Goal: Check status: Check status

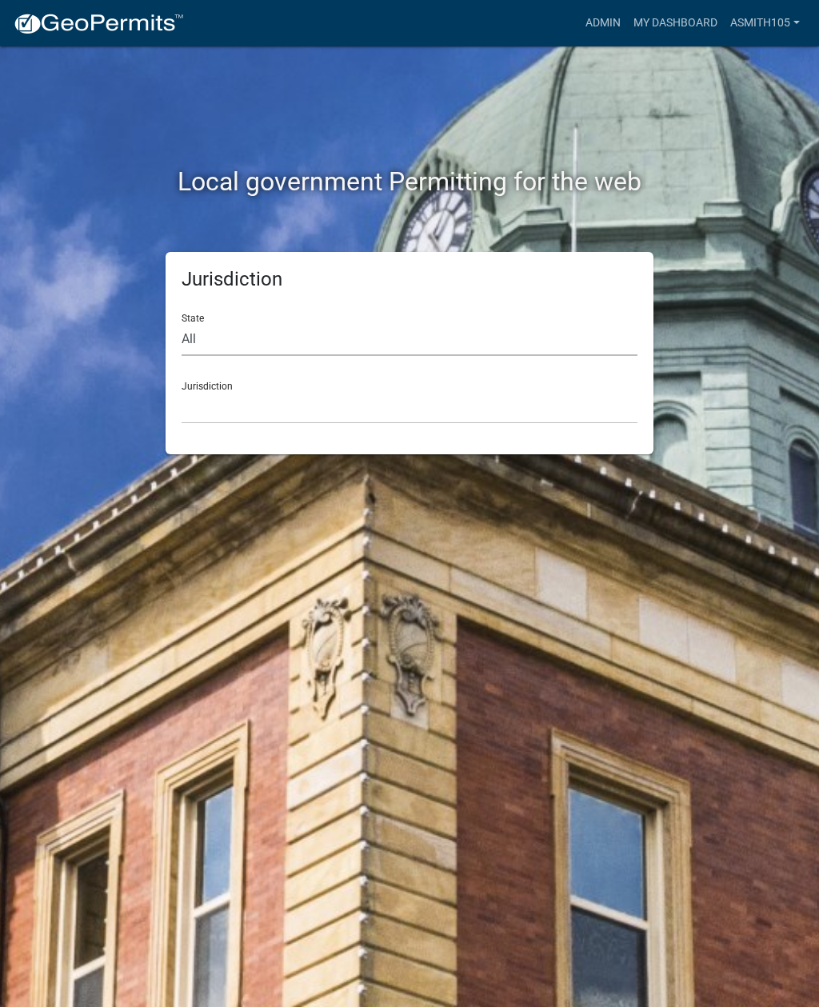
click at [277, 333] on select "All Colorado Georgia Indiana Iowa Kansas Minnesota Ohio South Carolina Wisconsin" at bounding box center [410, 339] width 456 height 33
select select "[US_STATE]"
click at [330, 401] on select "City of Bainbridge, Georgia Cook County, Georgia Crawford County, Georgia Gilme…" at bounding box center [410, 407] width 456 height 33
click at [266, 341] on select "All Colorado Georgia Indiana Iowa Kansas Minnesota Ohio South Carolina Wisconsin" at bounding box center [410, 339] width 456 height 33
select select "[US_STATE]"
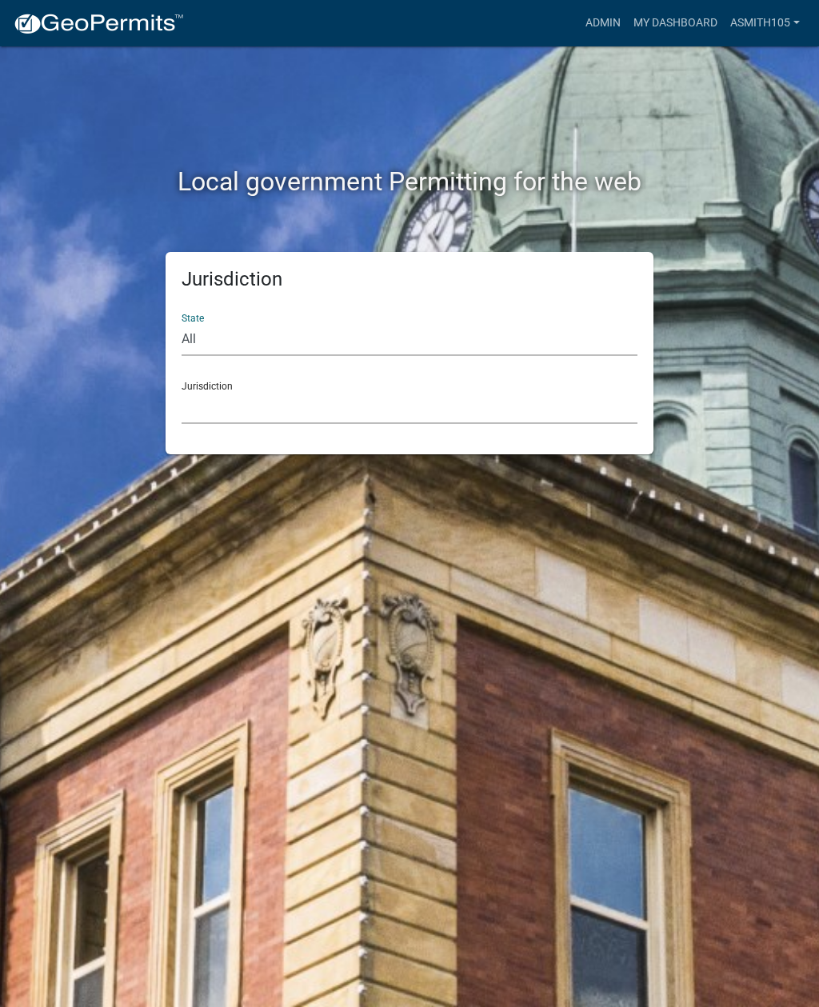
click at [342, 404] on select "City of Bainbridge, Georgia Cook County, Georgia Crawford County, Georgia Gilme…" at bounding box center [410, 407] width 456 height 33
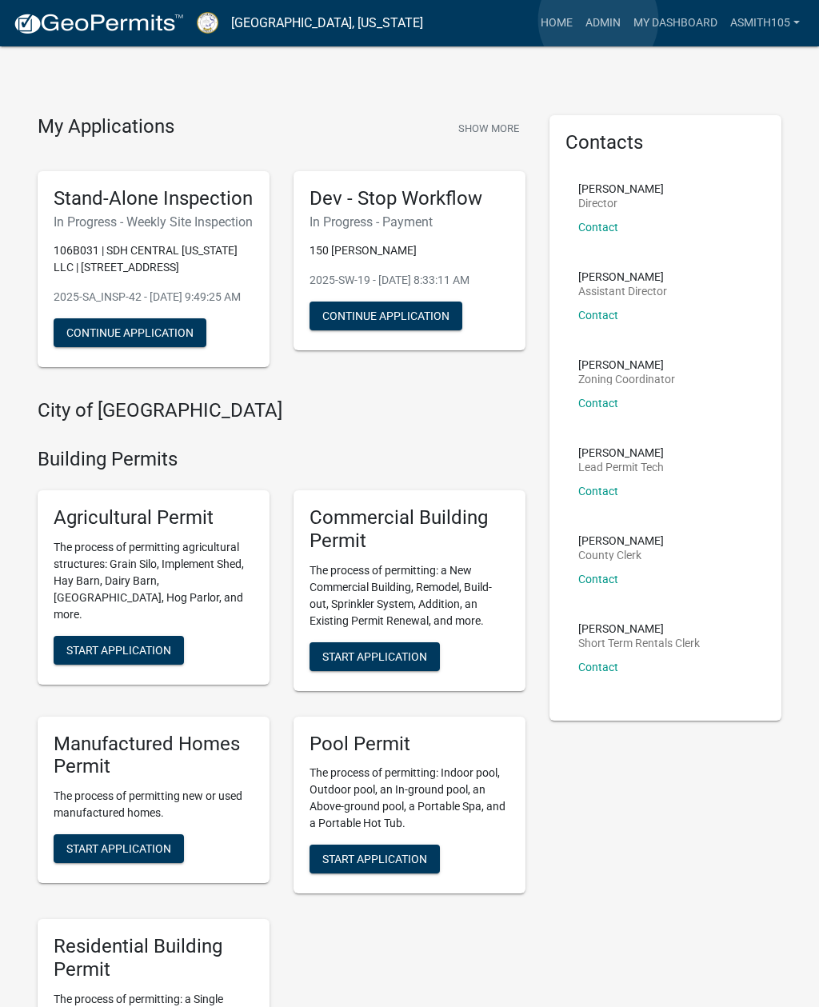
click at [598, 21] on link "Admin" at bounding box center [603, 23] width 48 height 30
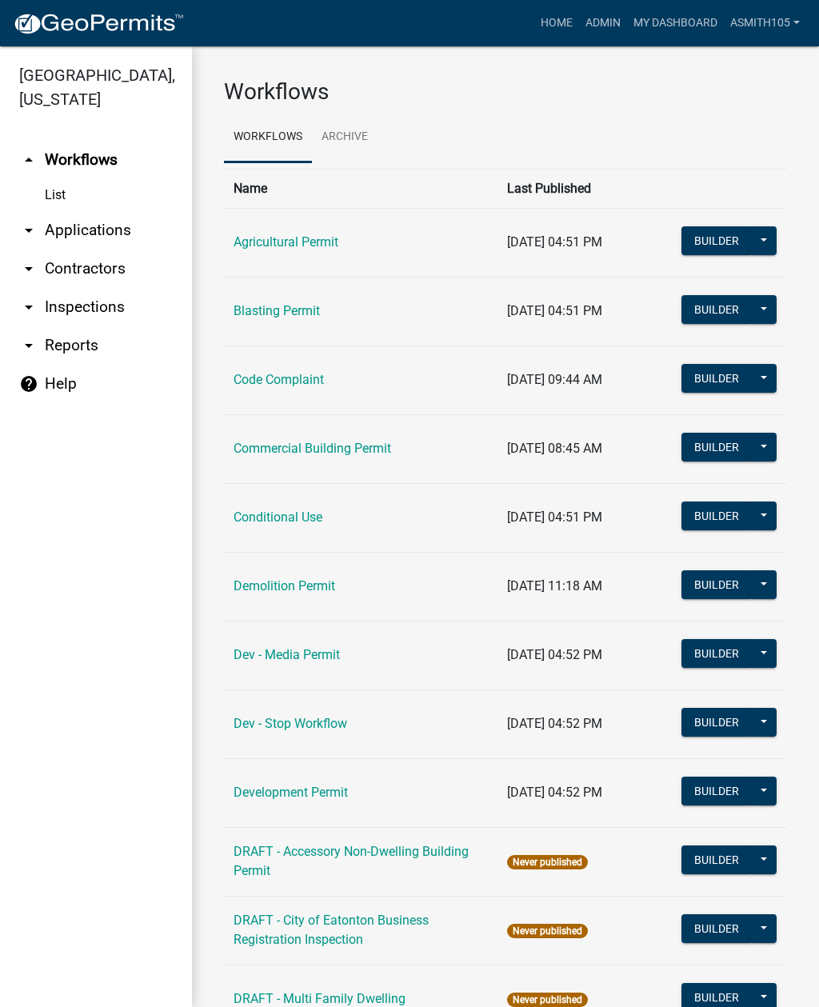
click at [288, 372] on link "Code Complaint" at bounding box center [279, 379] width 90 height 15
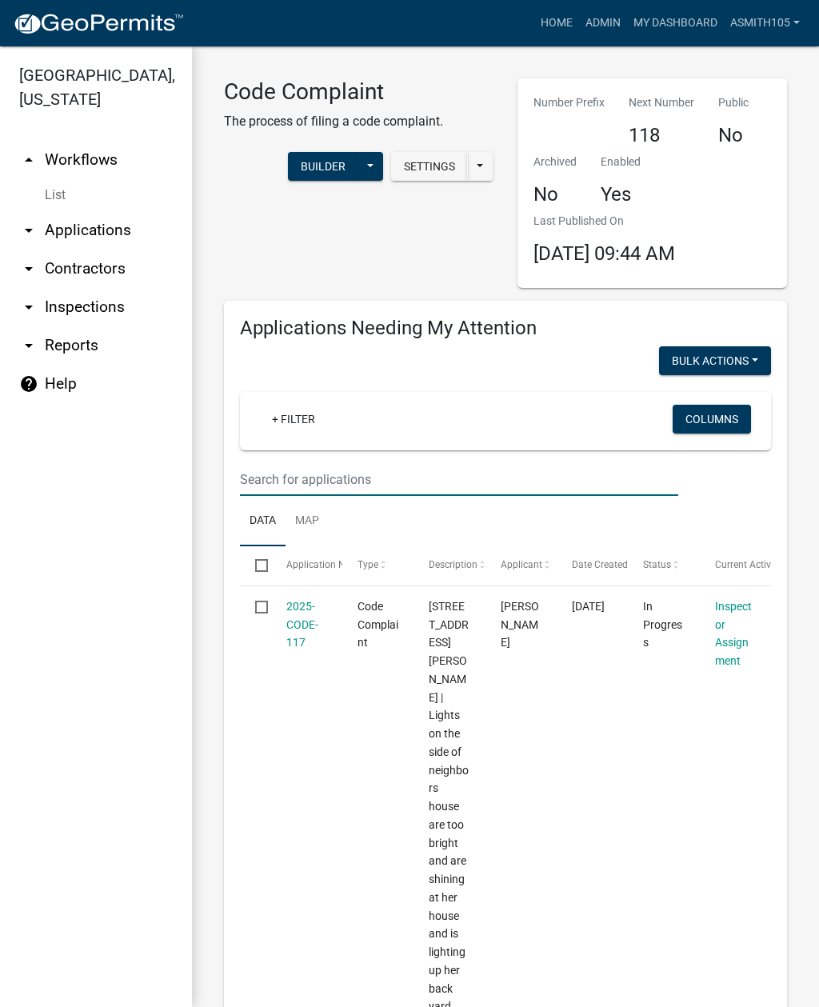
click at [322, 470] on input "text" at bounding box center [459, 479] width 438 height 33
click at [370, 470] on input "114" at bounding box center [459, 479] width 438 height 33
type input "114 Briar Patch"
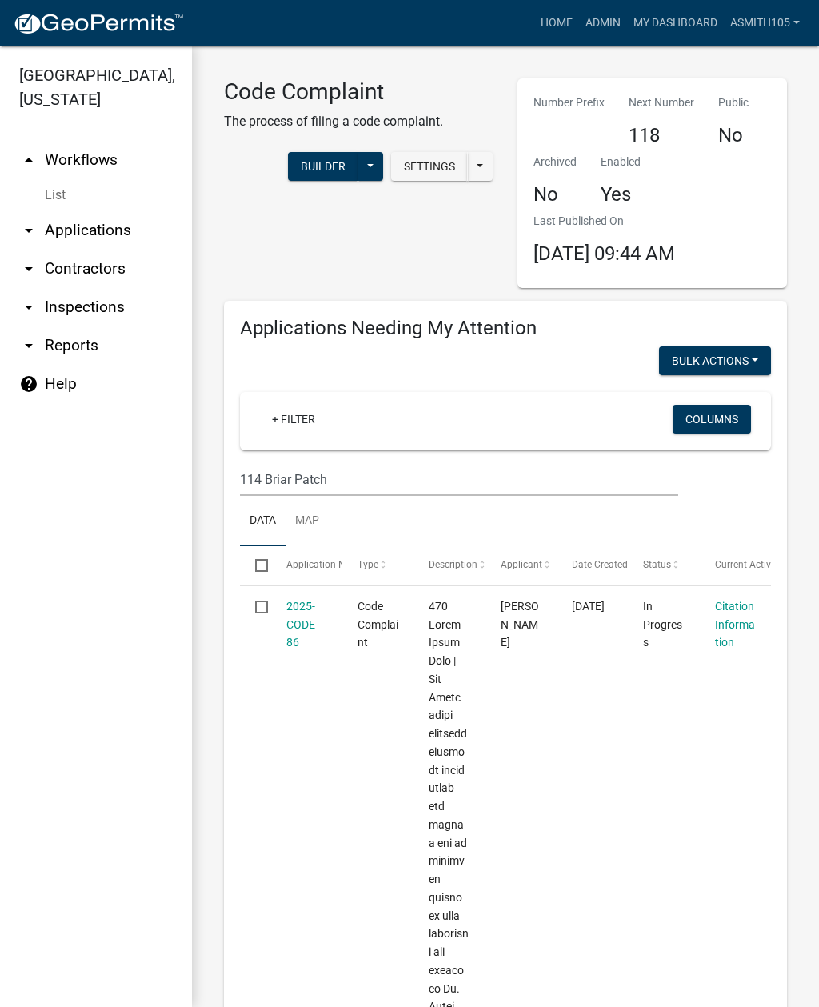
click at [302, 622] on link "2025-CODE-86" at bounding box center [302, 625] width 32 height 50
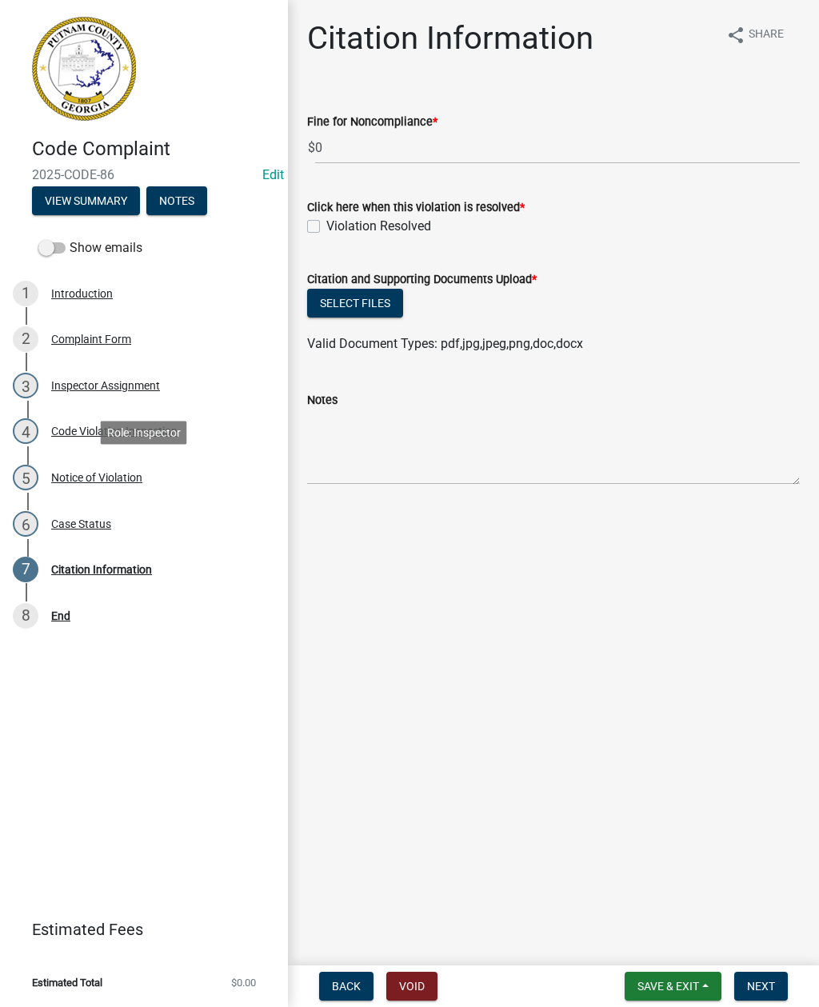
click at [94, 472] on div "Notice of Violation" at bounding box center [96, 477] width 91 height 11
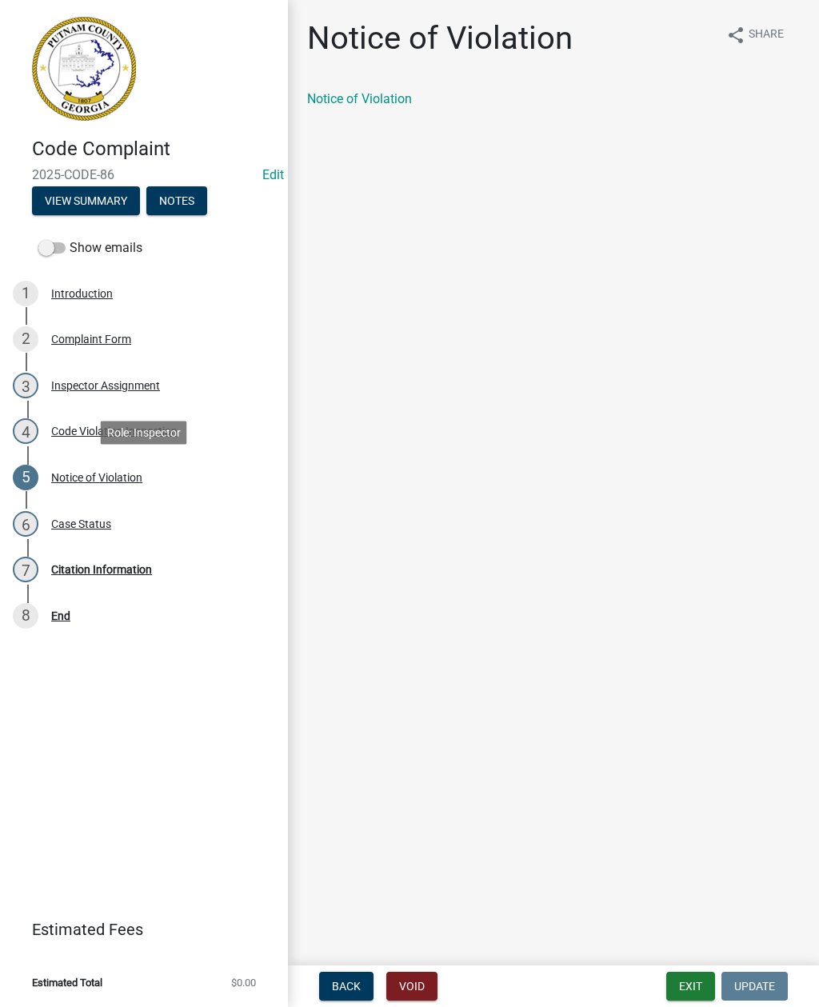
click at [379, 92] on link "Notice of Violation" at bounding box center [359, 98] width 105 height 15
click at [98, 578] on div "7 Citation Information" at bounding box center [138, 570] width 250 height 26
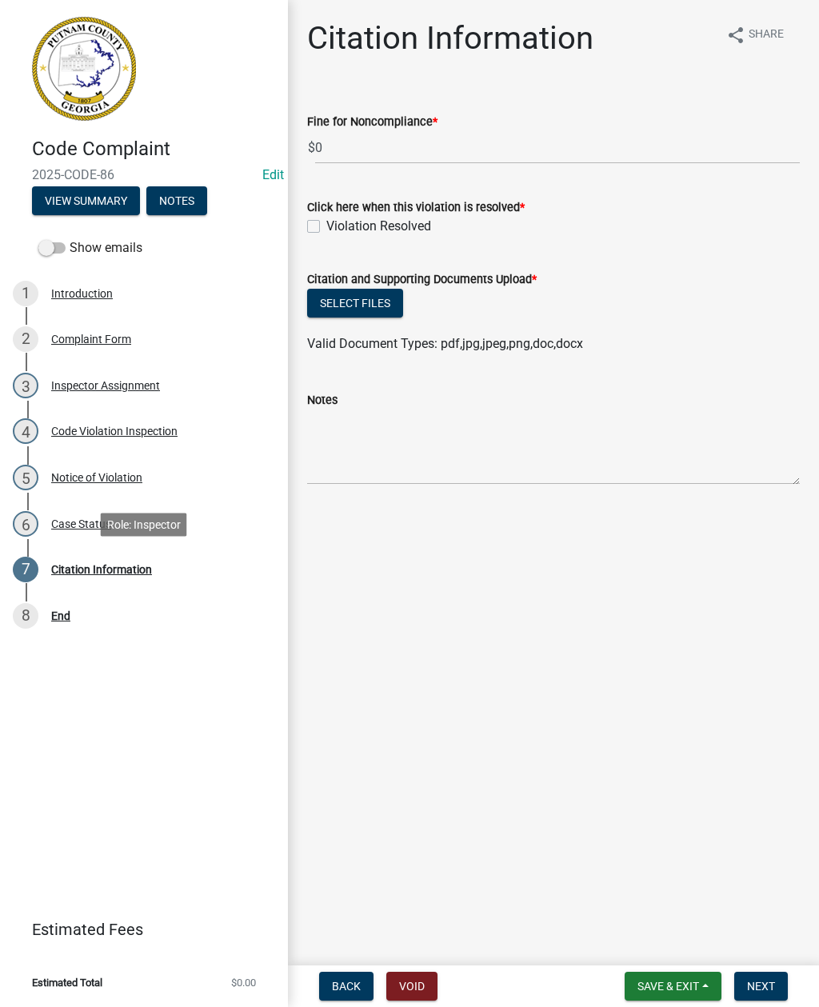
click at [83, 482] on div "Notice of Violation" at bounding box center [96, 477] width 91 height 11
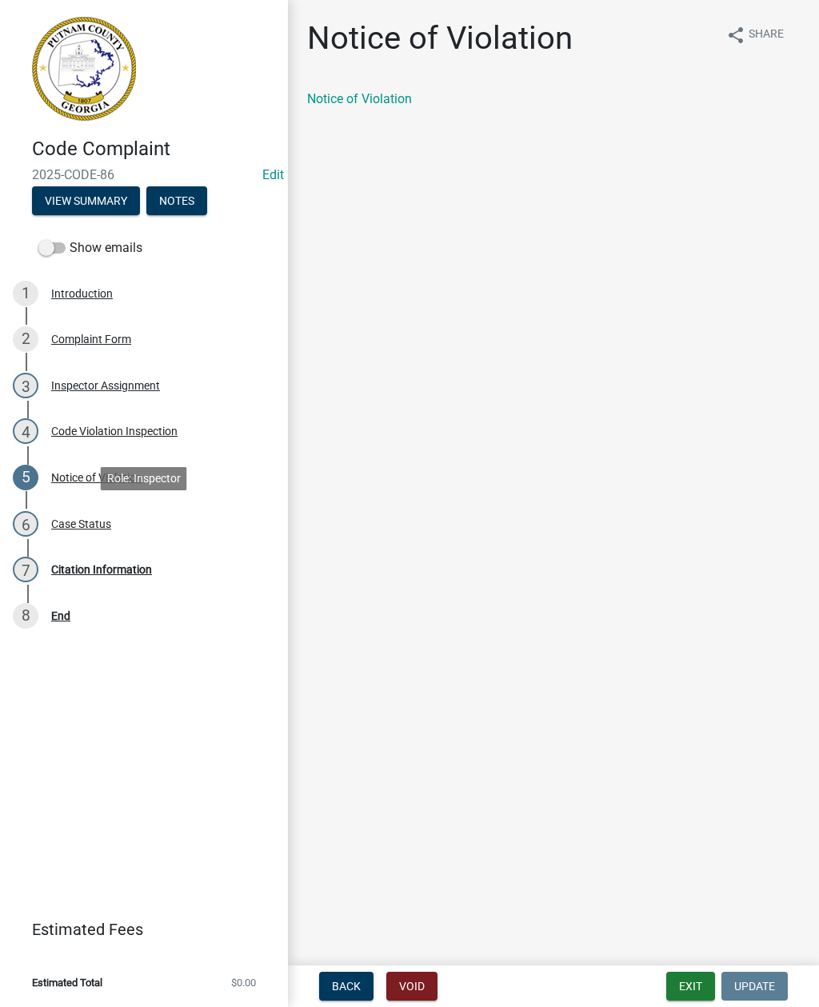
click at [82, 519] on div "Case Status" at bounding box center [81, 523] width 60 height 11
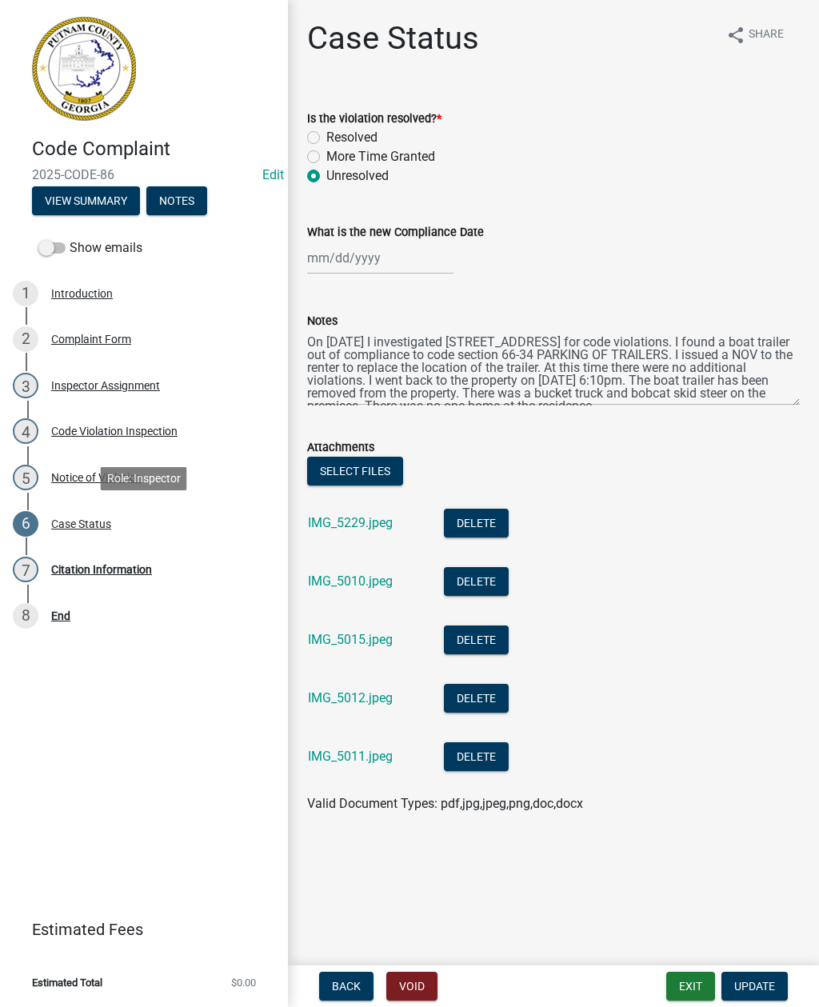
click at [347, 525] on link "IMG_5229.jpeg" at bounding box center [350, 522] width 85 height 15
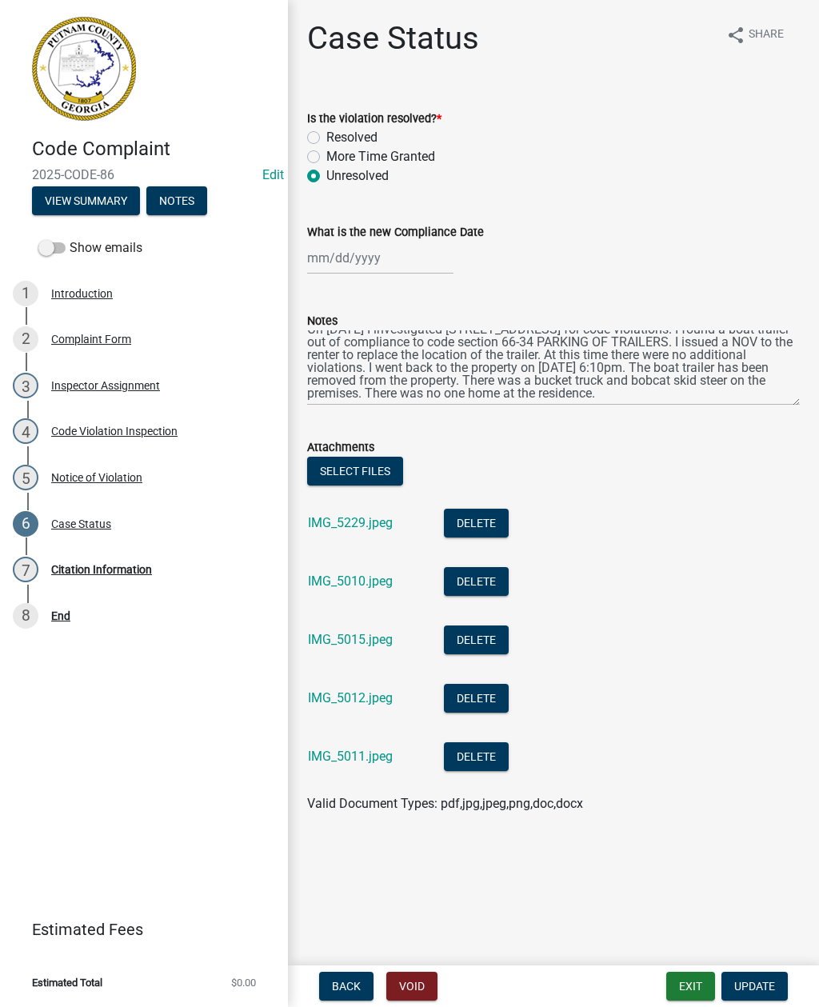
scroll to position [13, 0]
click at [342, 690] on link "IMG_5012.jpeg" at bounding box center [350, 697] width 85 height 15
click at [354, 763] on link "IMG_5011.jpeg" at bounding box center [350, 756] width 85 height 15
click at [347, 638] on link "IMG_5015.jpeg" at bounding box center [350, 639] width 85 height 15
click at [354, 520] on link "IMG_5229.jpeg" at bounding box center [350, 522] width 85 height 15
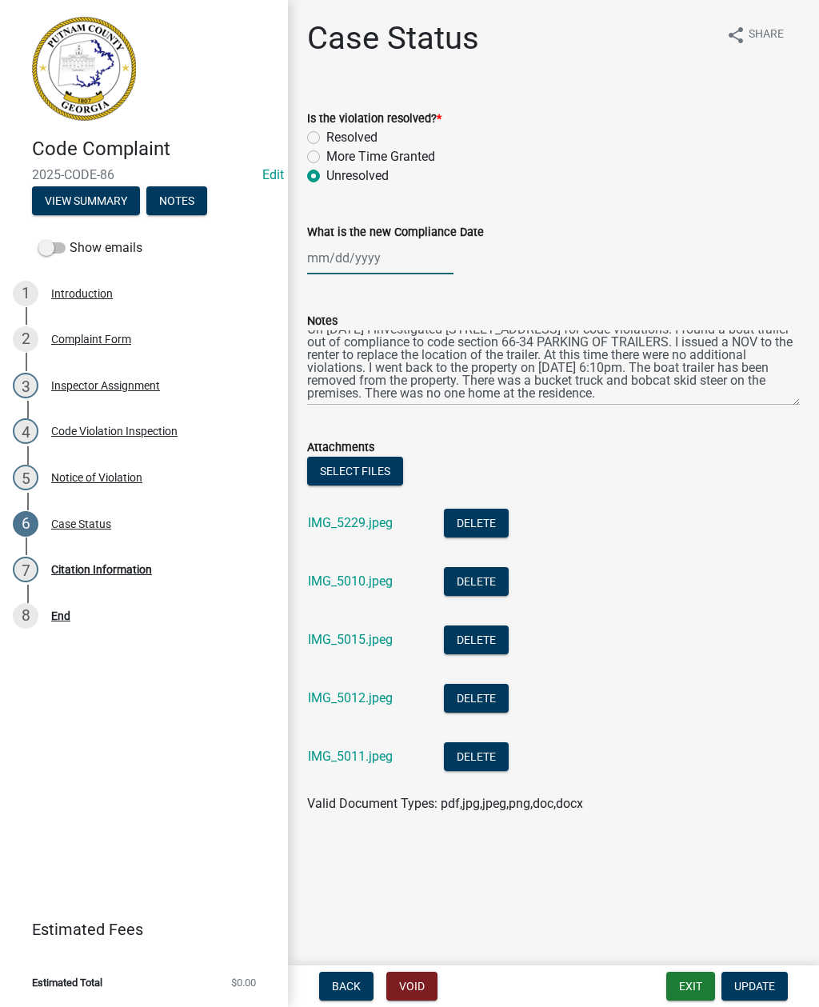
click at [351, 259] on div at bounding box center [380, 258] width 146 height 33
select select "8"
select select "2025"
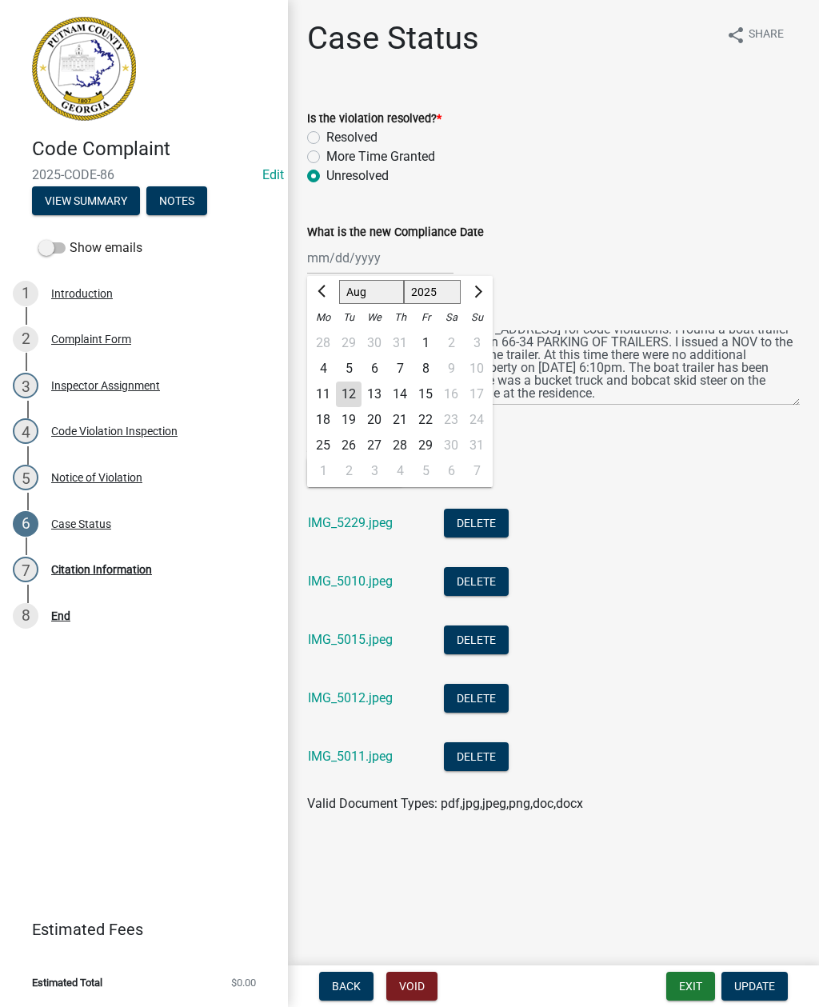
click at [194, 721] on div "Code Complaint 2025-CODE-86 Edit View Summary Notes Show emails 1 Introduction …" at bounding box center [144, 503] width 288 height 1007
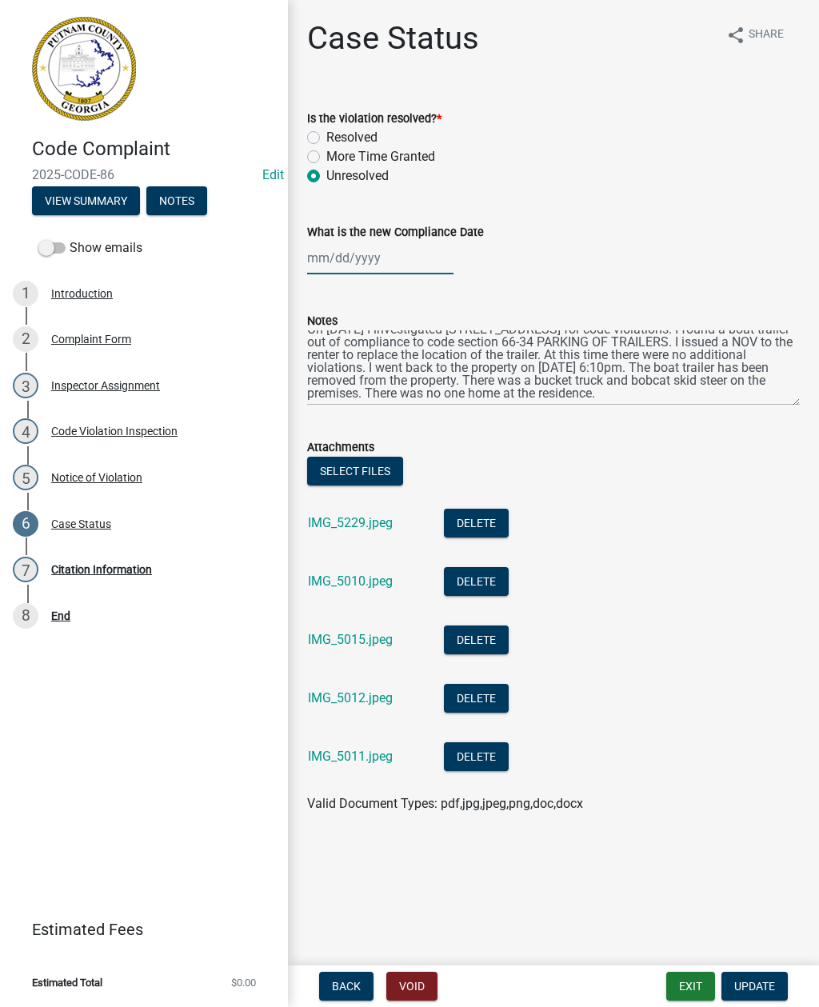
click at [361, 263] on div at bounding box center [380, 258] width 146 height 33
select select "8"
select select "2025"
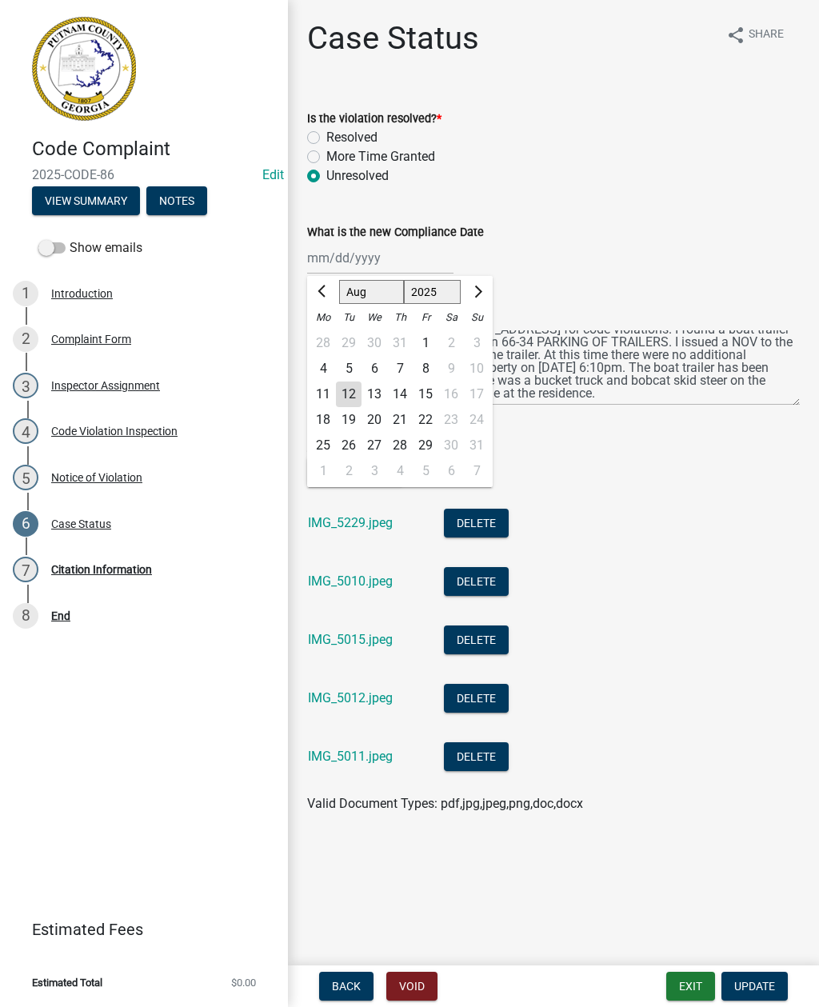
click at [348, 522] on link "IMG_5229.jpeg" at bounding box center [350, 522] width 85 height 15
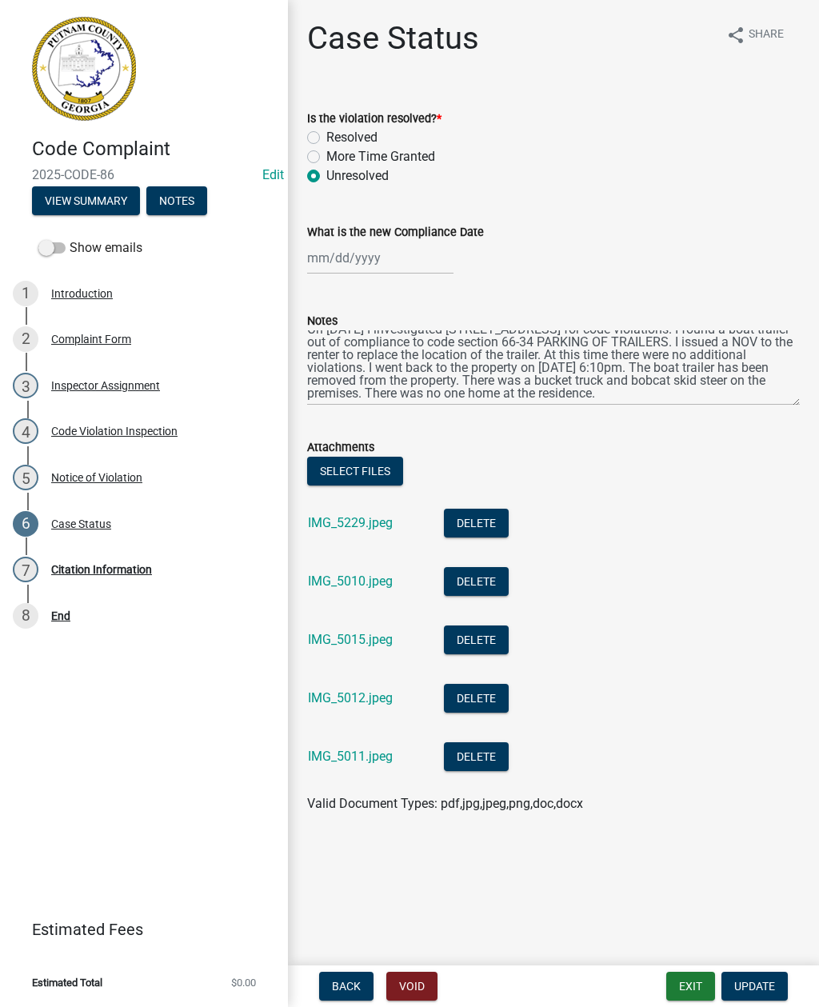
click at [325, 578] on link "IMG_5010.jpeg" at bounding box center [350, 581] width 85 height 15
click at [353, 643] on link "IMG_5015.jpeg" at bounding box center [350, 639] width 85 height 15
click at [342, 691] on link "IMG_5012.jpeg" at bounding box center [350, 697] width 85 height 15
click at [354, 759] on link "IMG_5011.jpeg" at bounding box center [350, 756] width 85 height 15
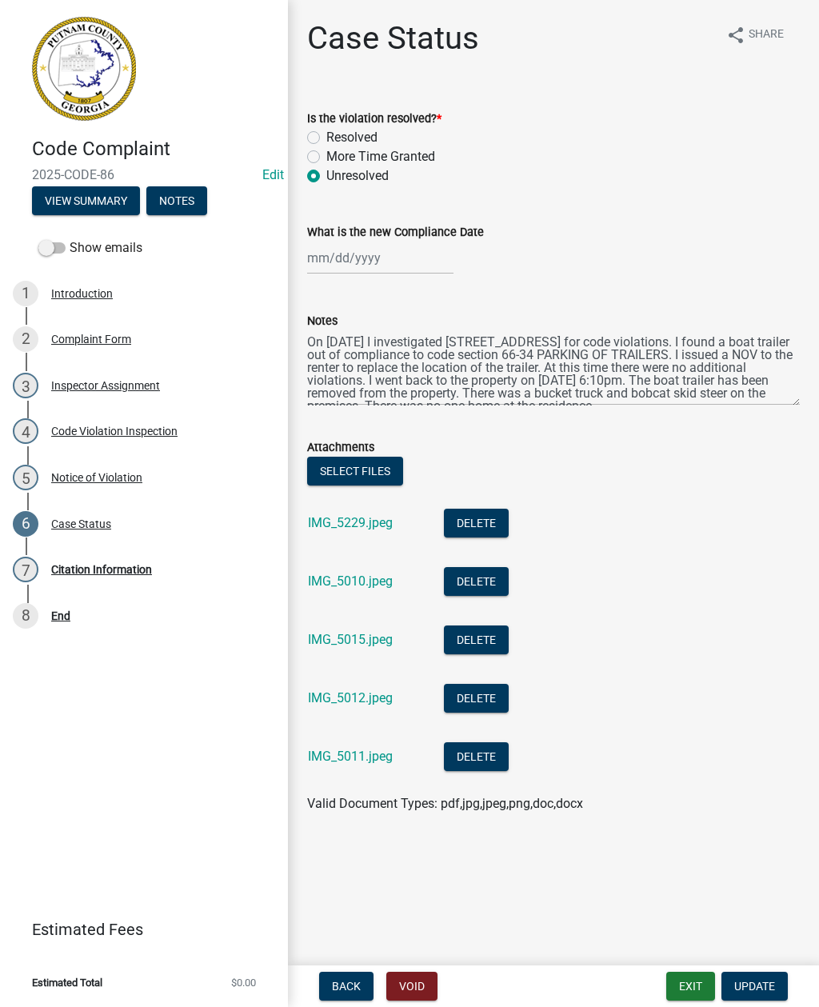
scroll to position [0, 0]
click at [324, 258] on div at bounding box center [380, 258] width 146 height 33
select select "8"
select select "2025"
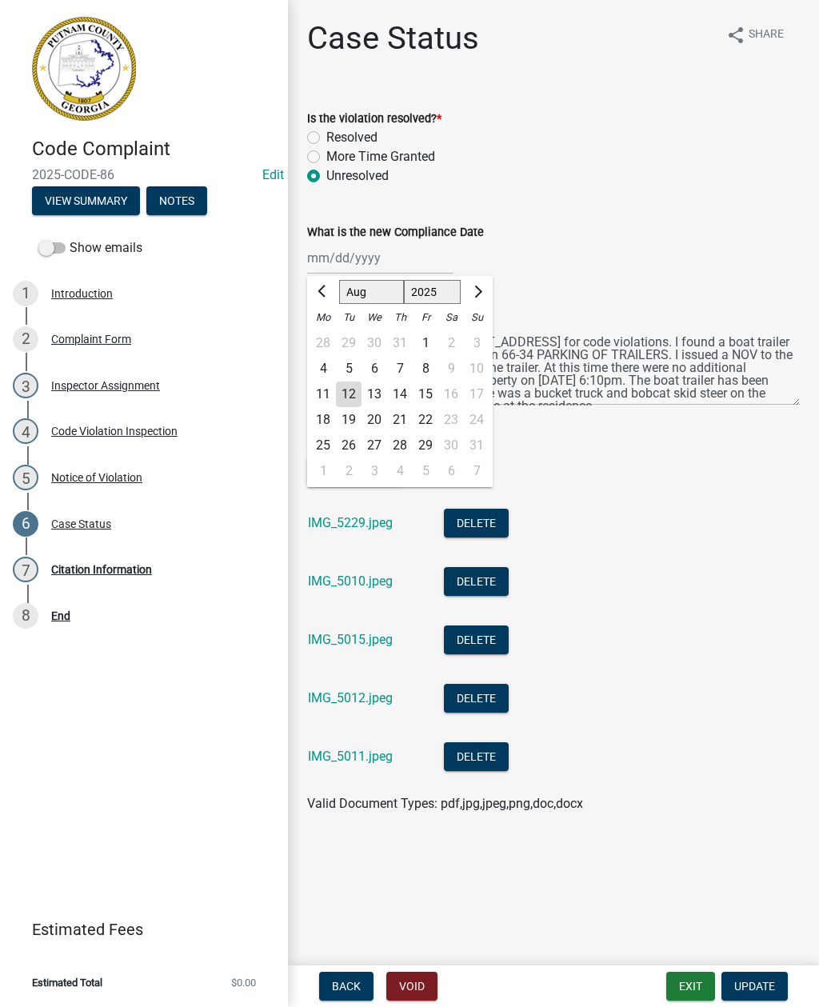
click at [402, 368] on div "7" at bounding box center [400, 369] width 26 height 26
type input "08/07/2025"
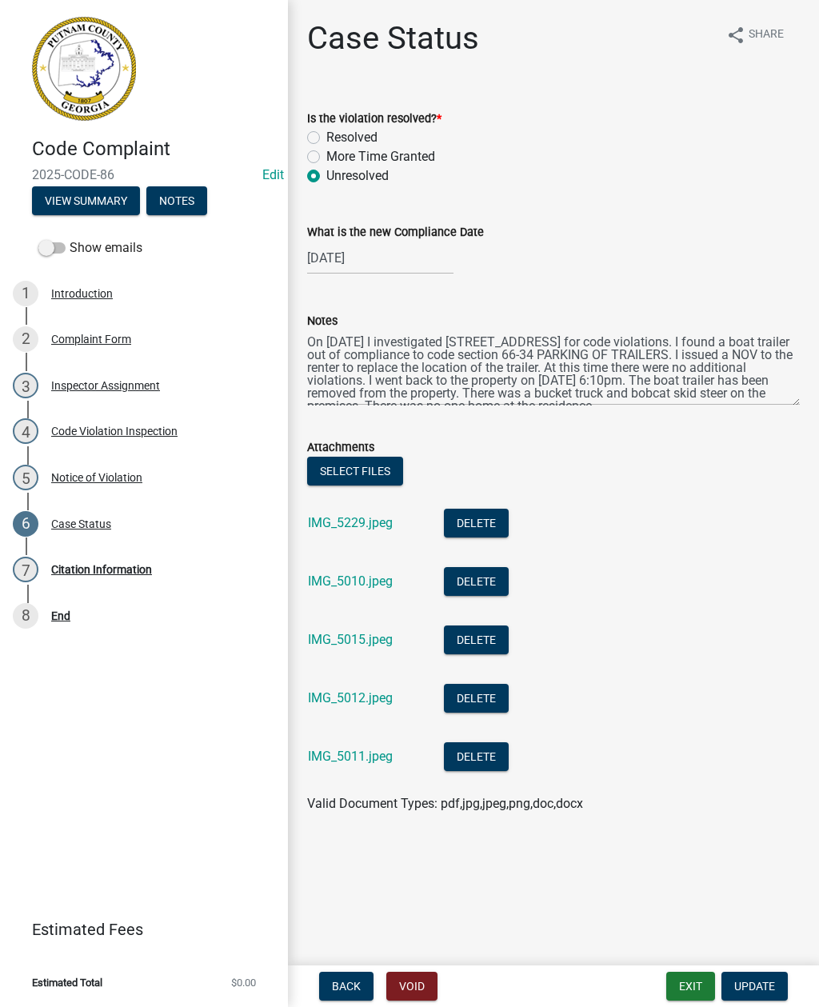
click at [769, 981] on span "Update" at bounding box center [754, 986] width 41 height 13
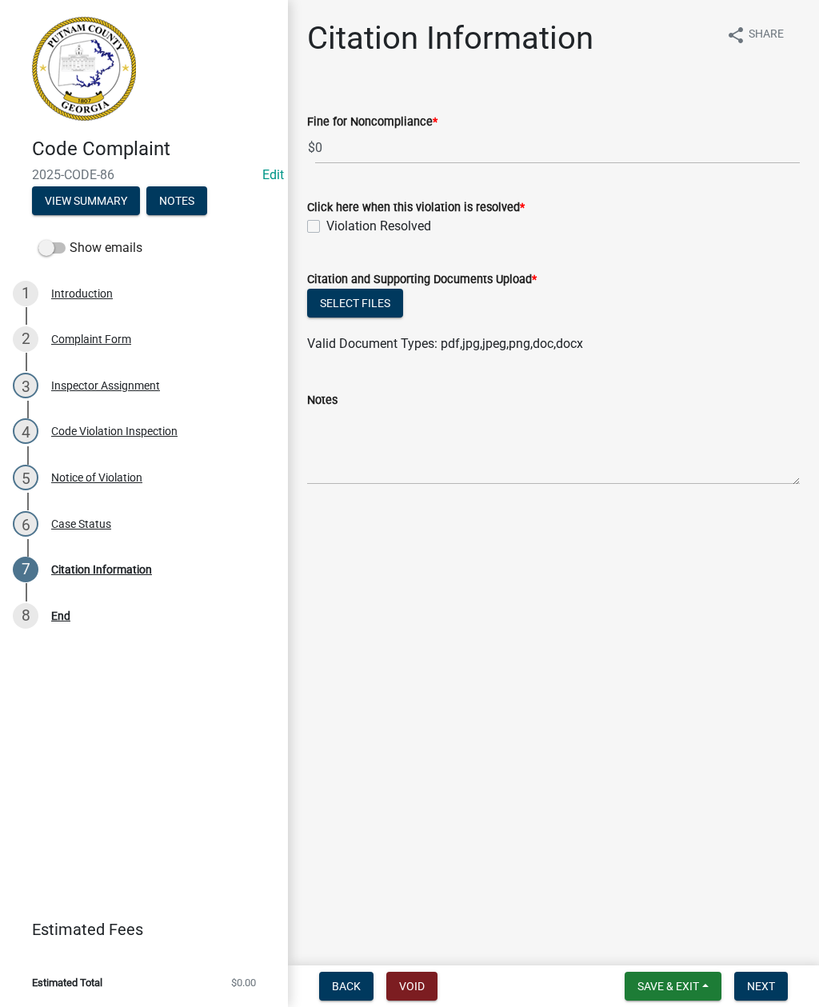
click at [78, 526] on div "Case Status" at bounding box center [81, 523] width 60 height 11
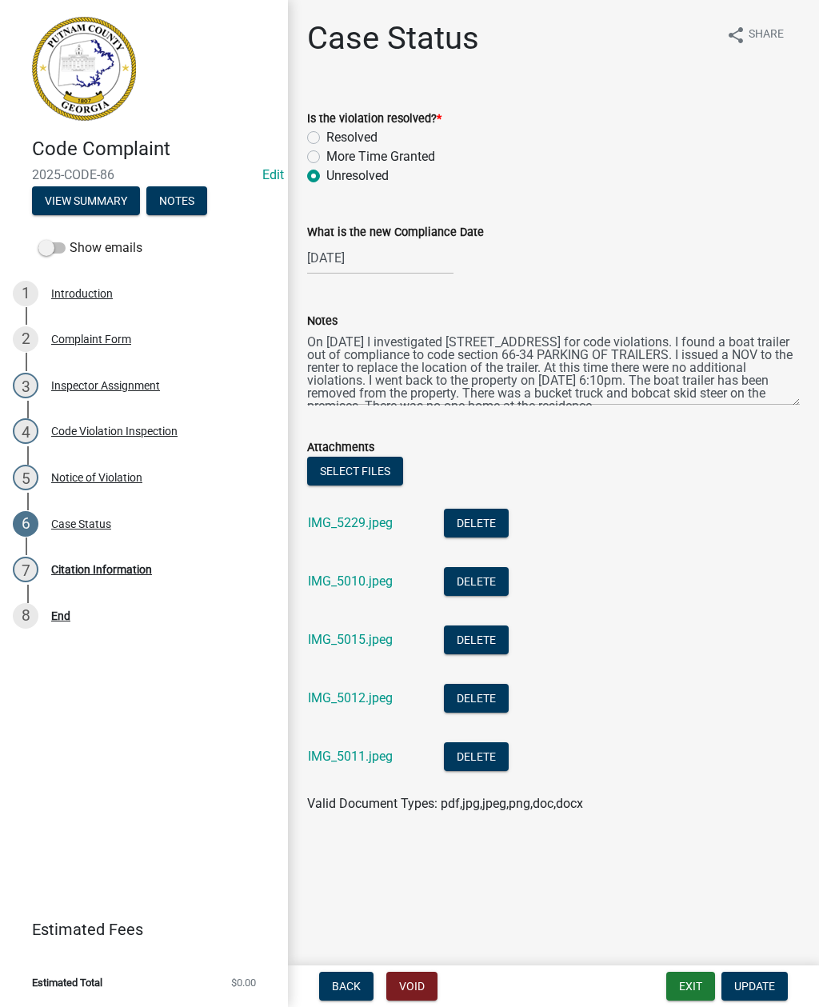
click at [126, 738] on div "Code Complaint 2025-CODE-86 Edit View Summary Notes Show emails 1 Introduction …" at bounding box center [144, 503] width 288 height 1007
click at [98, 474] on div "Notice of Violation" at bounding box center [96, 477] width 91 height 11
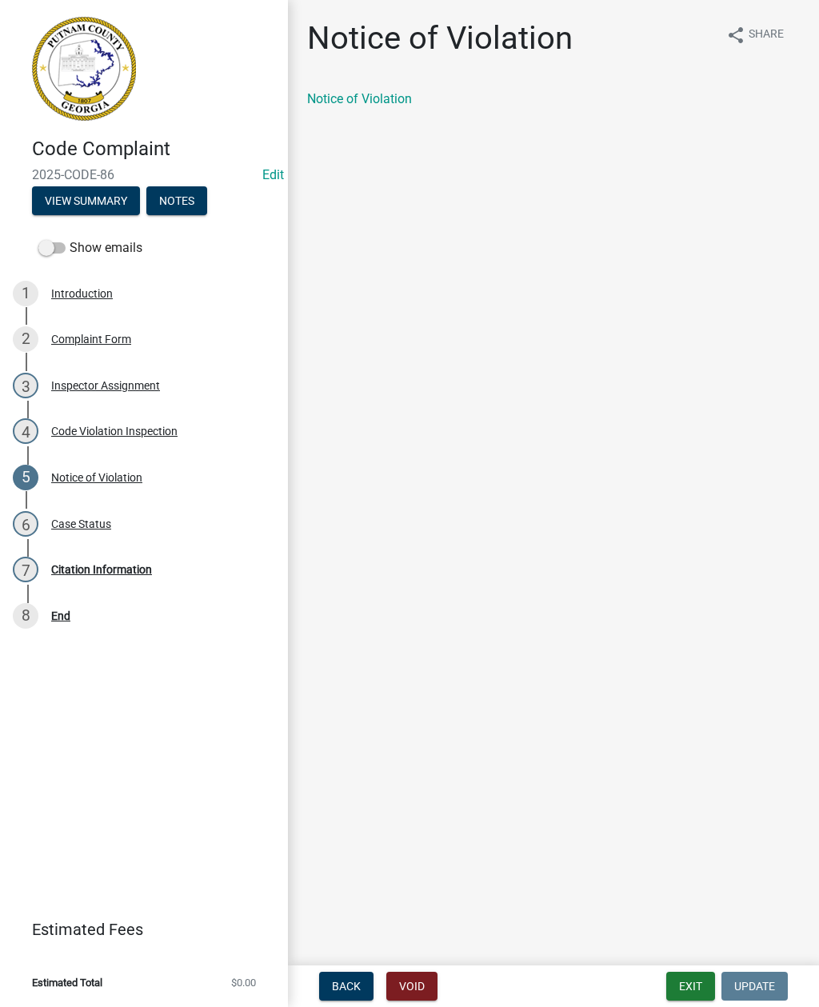
click at [361, 100] on link "Notice of Violation" at bounding box center [359, 98] width 105 height 15
